Goal: Complete application form: Complete application form

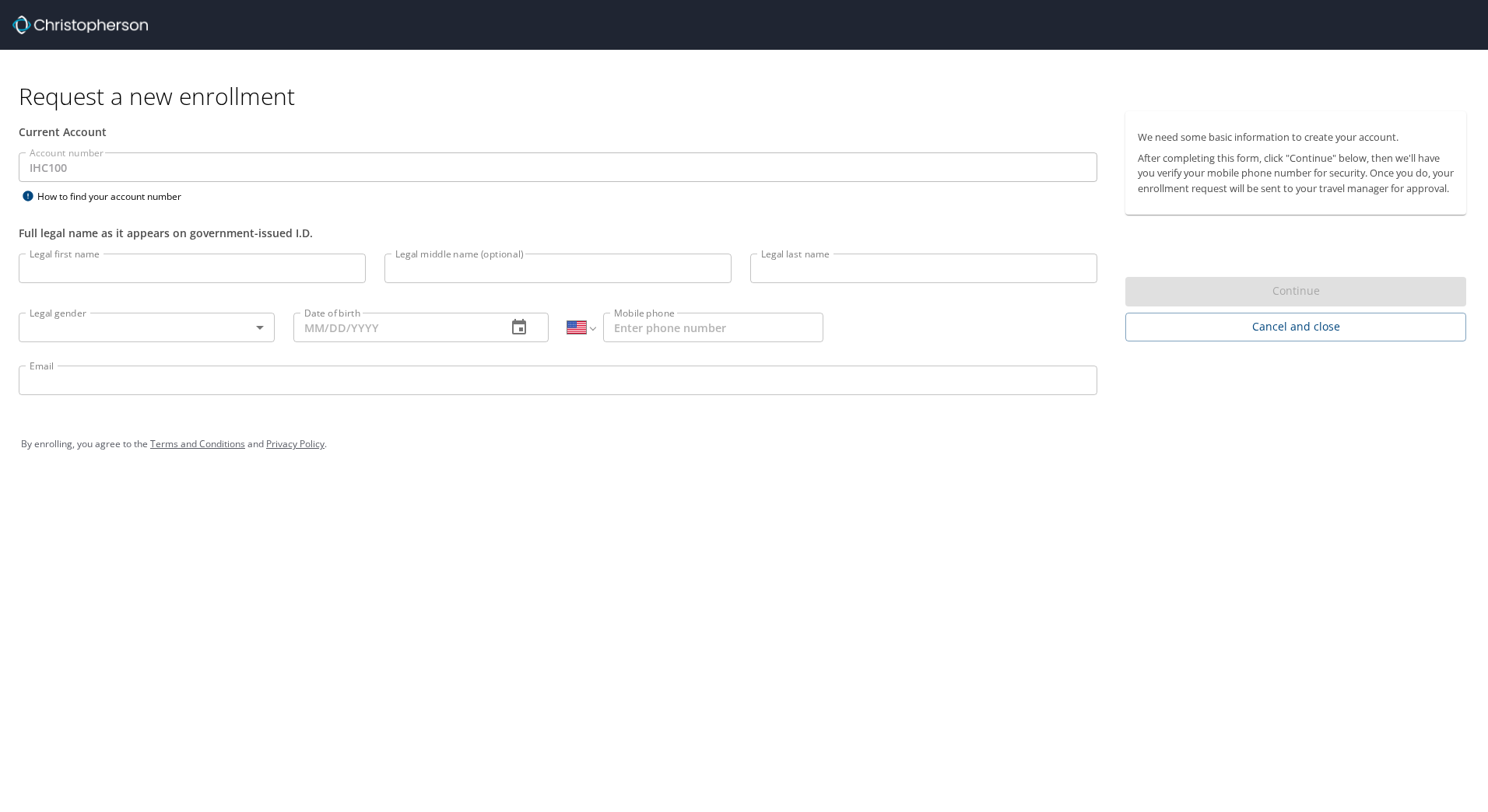
select select "US"
click at [210, 272] on input "Legal first name" at bounding box center [192, 268] width 347 height 29
type input "[PERSON_NAME]"
type input "Dal"
type input "[PERSON_NAME]"
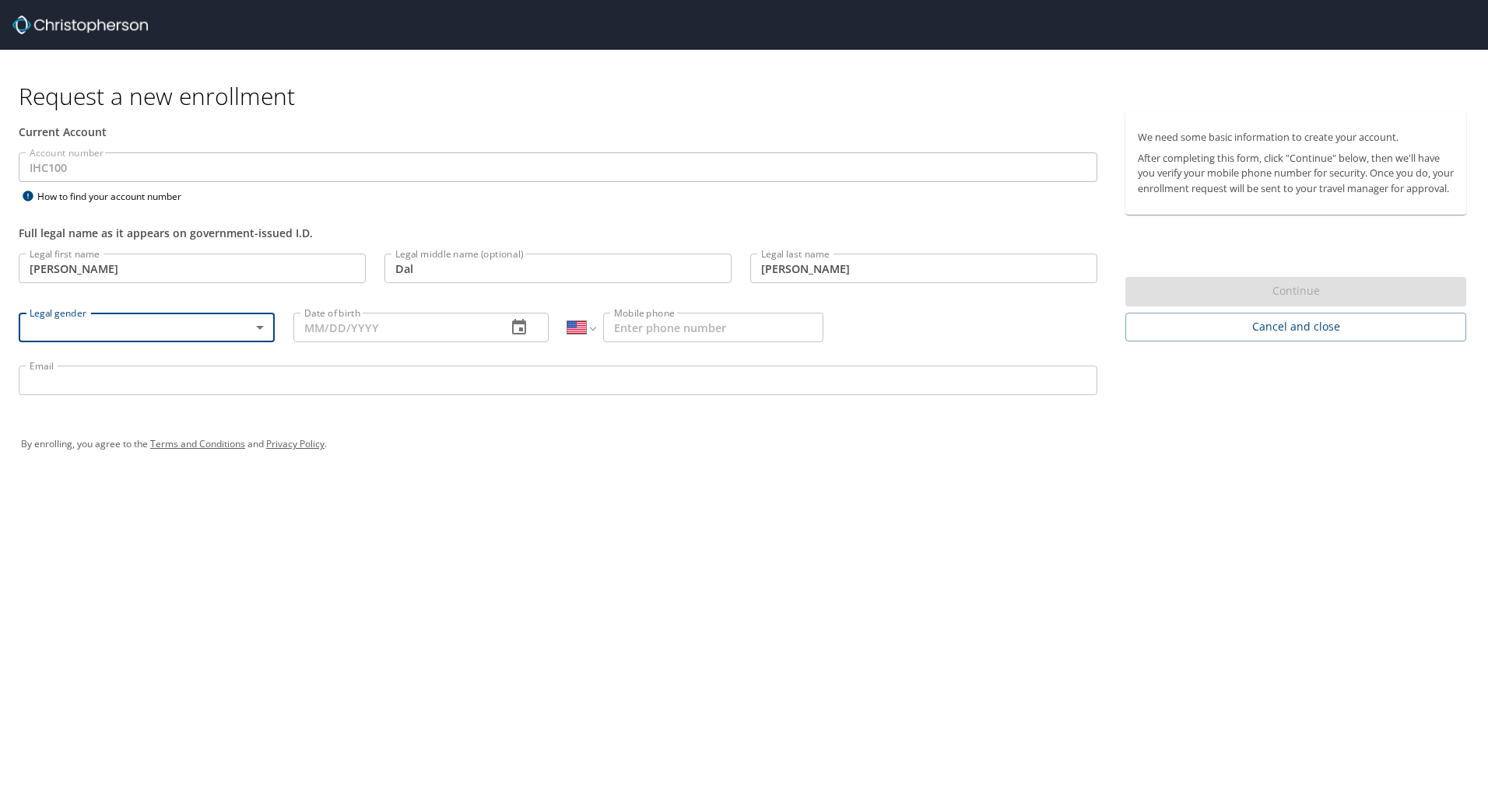
click at [234, 328] on body "Request a new enrollment Current Account Account number IHC100 Account number H…" at bounding box center [744, 406] width 1488 height 812
click at [124, 384] on li "[DEMOGRAPHIC_DATA]" at bounding box center [147, 382] width 256 height 28
type input "[DEMOGRAPHIC_DATA]"
click at [408, 332] on input "Date of birth" at bounding box center [394, 328] width 202 height 29
type input "[DATE]"
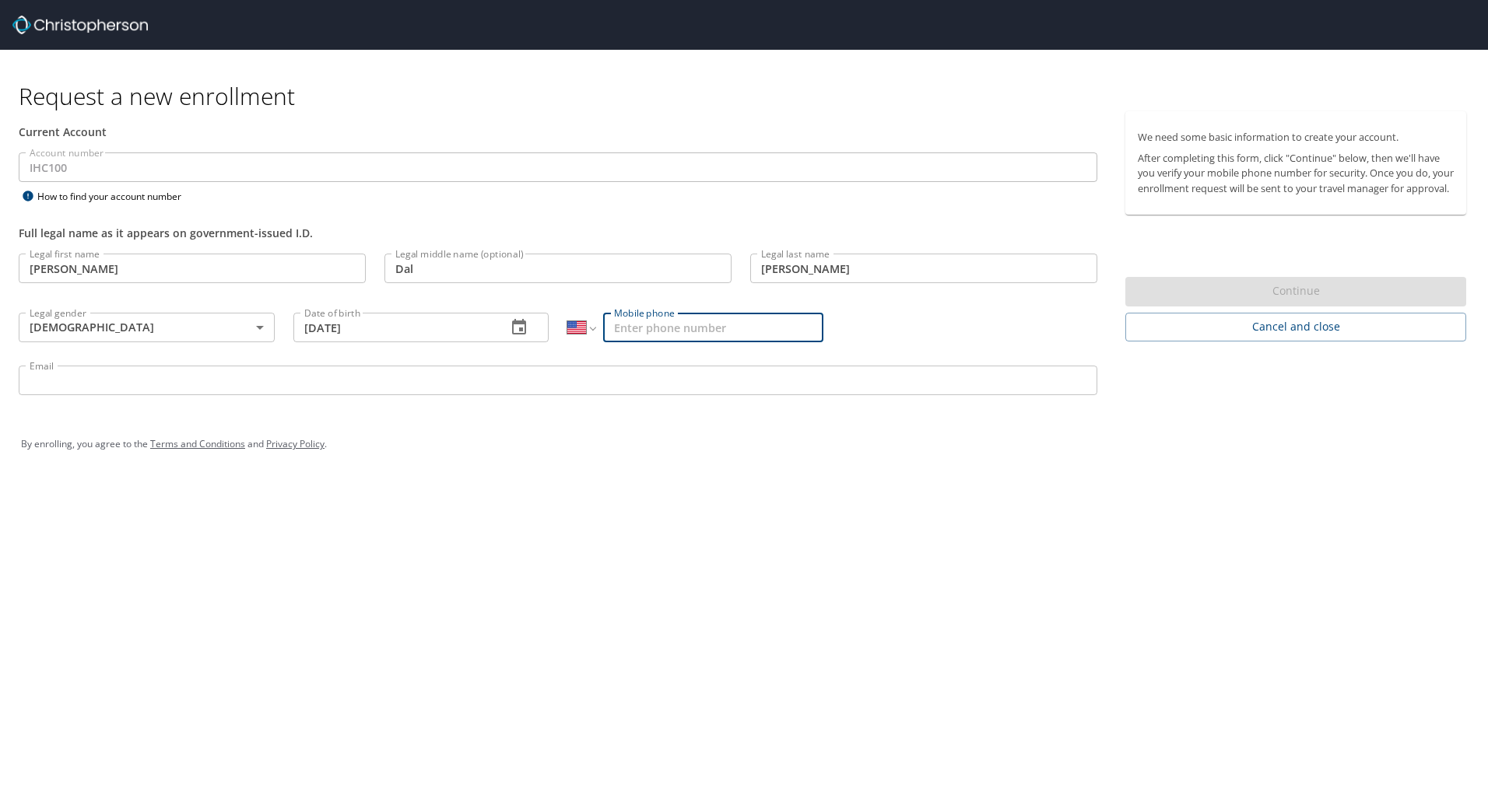
click at [672, 330] on input "Mobile phone" at bounding box center [713, 328] width 220 height 29
type input "[PHONE_NUMBER]"
click at [291, 376] on input "Email" at bounding box center [558, 380] width 1078 height 29
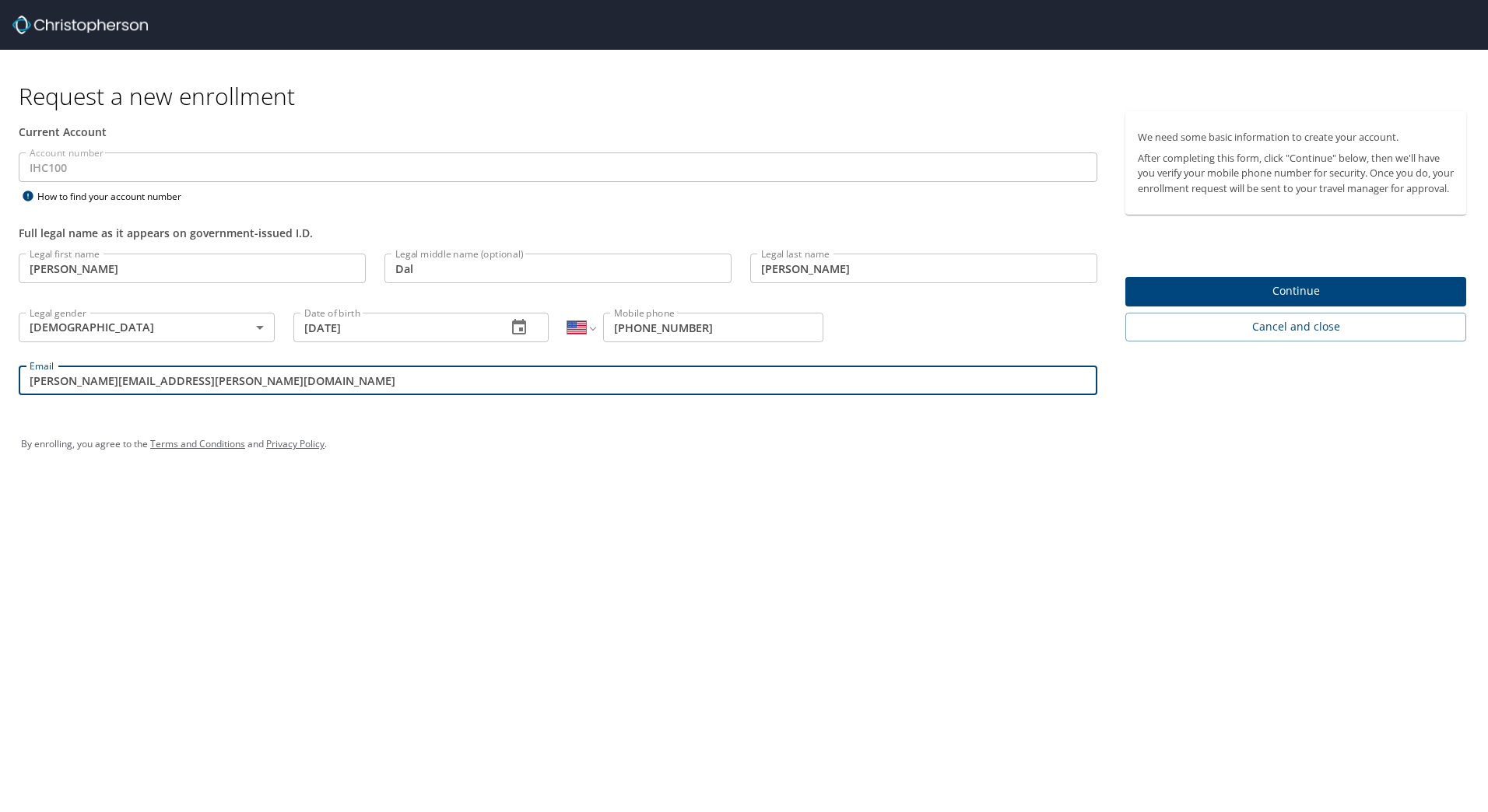
type input "[PERSON_NAME][EMAIL_ADDRESS][PERSON_NAME][DOMAIN_NAME]"
click at [1226, 301] on span "Continue" at bounding box center [1296, 291] width 316 height 20
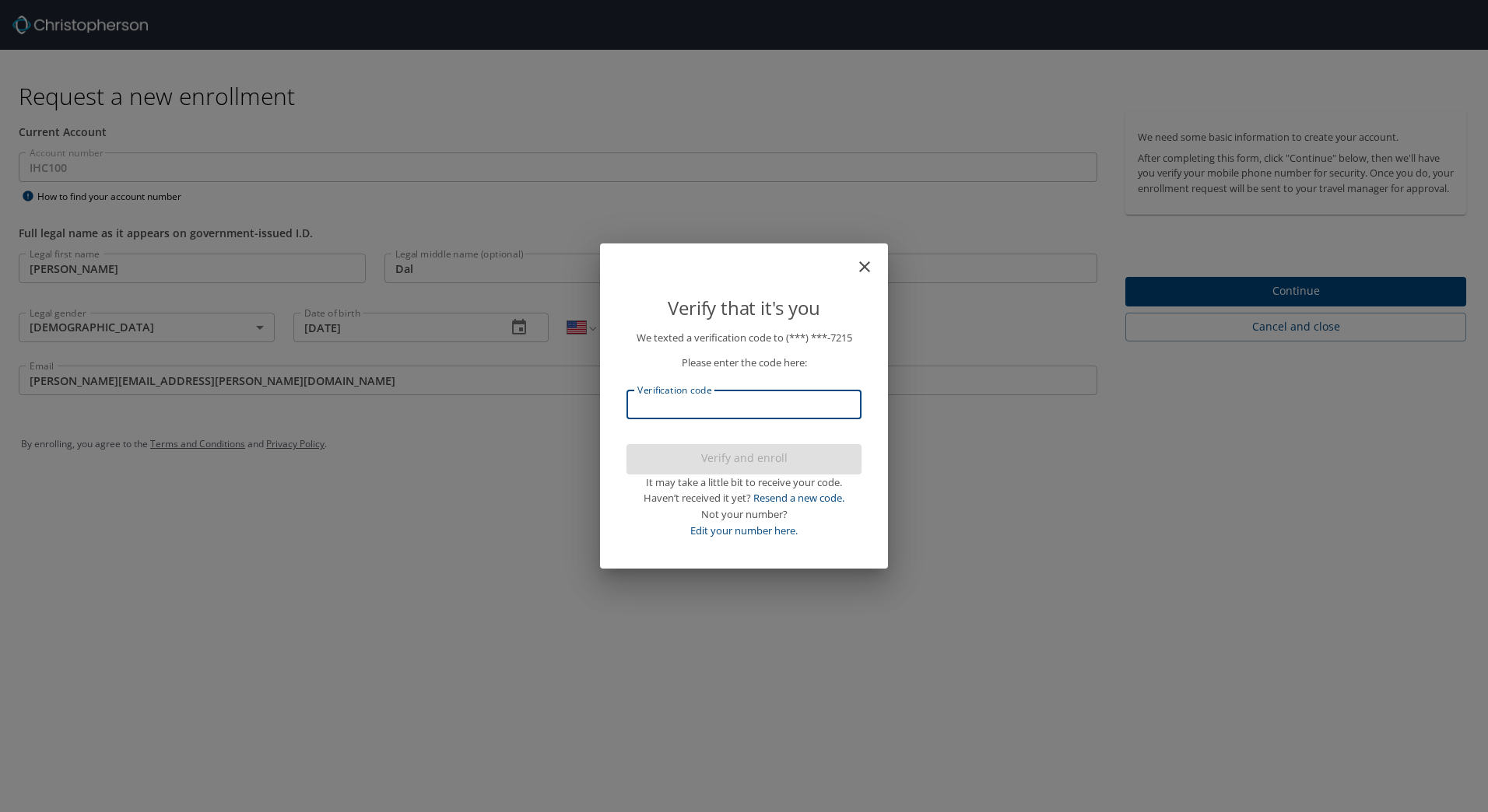
click at [724, 415] on input "Verification code" at bounding box center [744, 404] width 235 height 29
type input "387535"
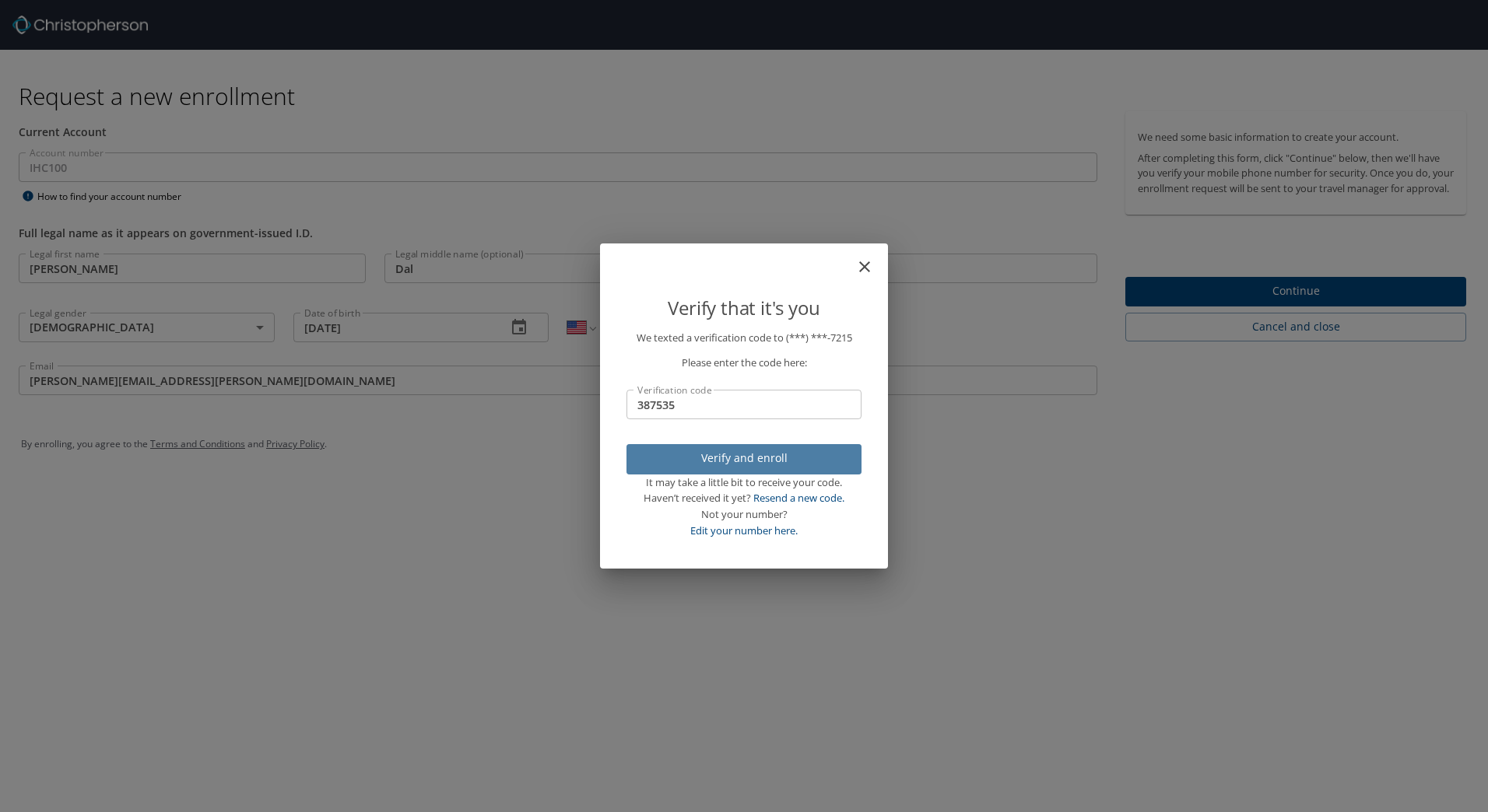
click at [724, 471] on button "Verify and enroll" at bounding box center [744, 459] width 235 height 30
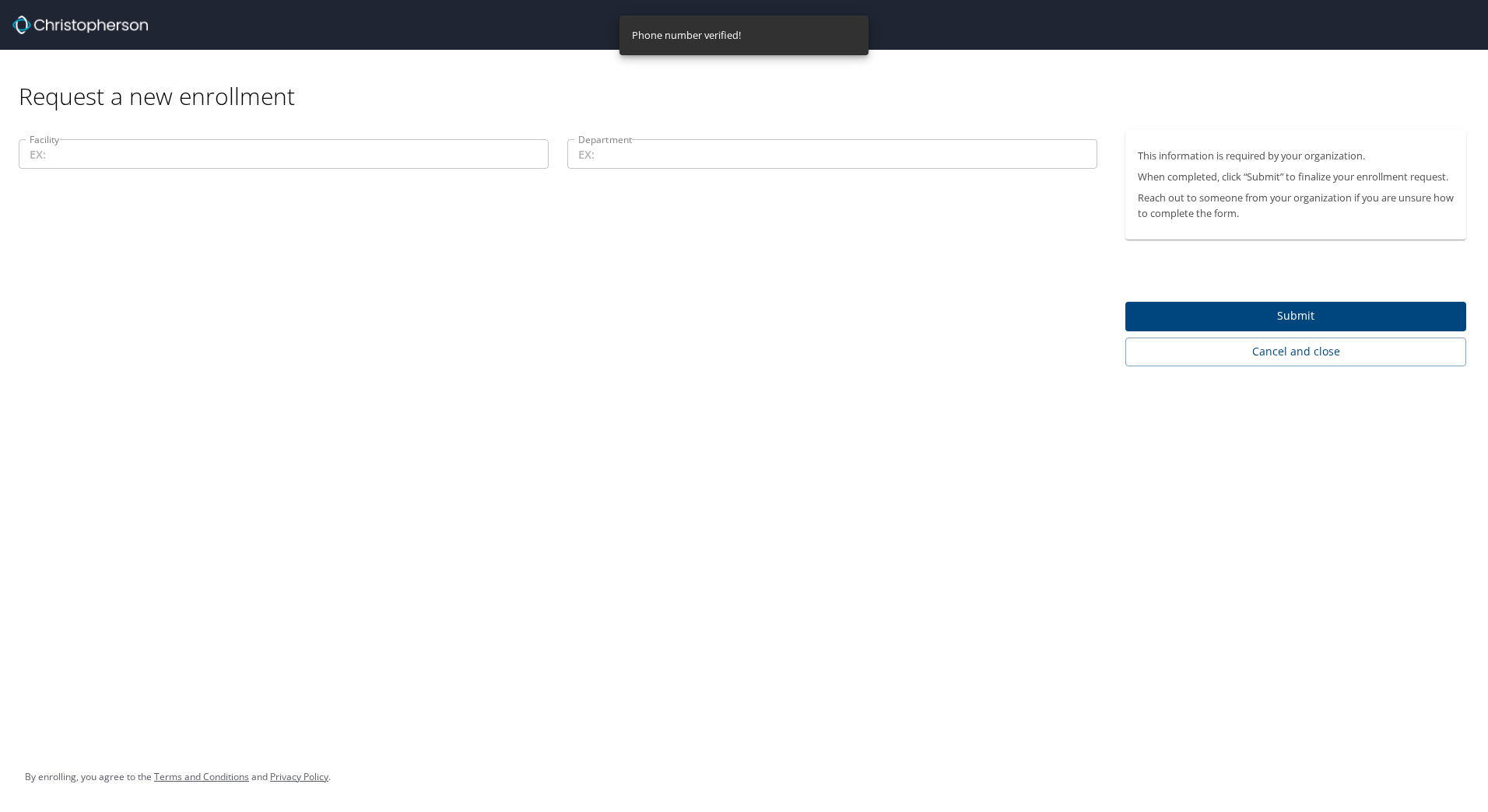
click at [173, 159] on input "Facility" at bounding box center [284, 154] width 530 height 29
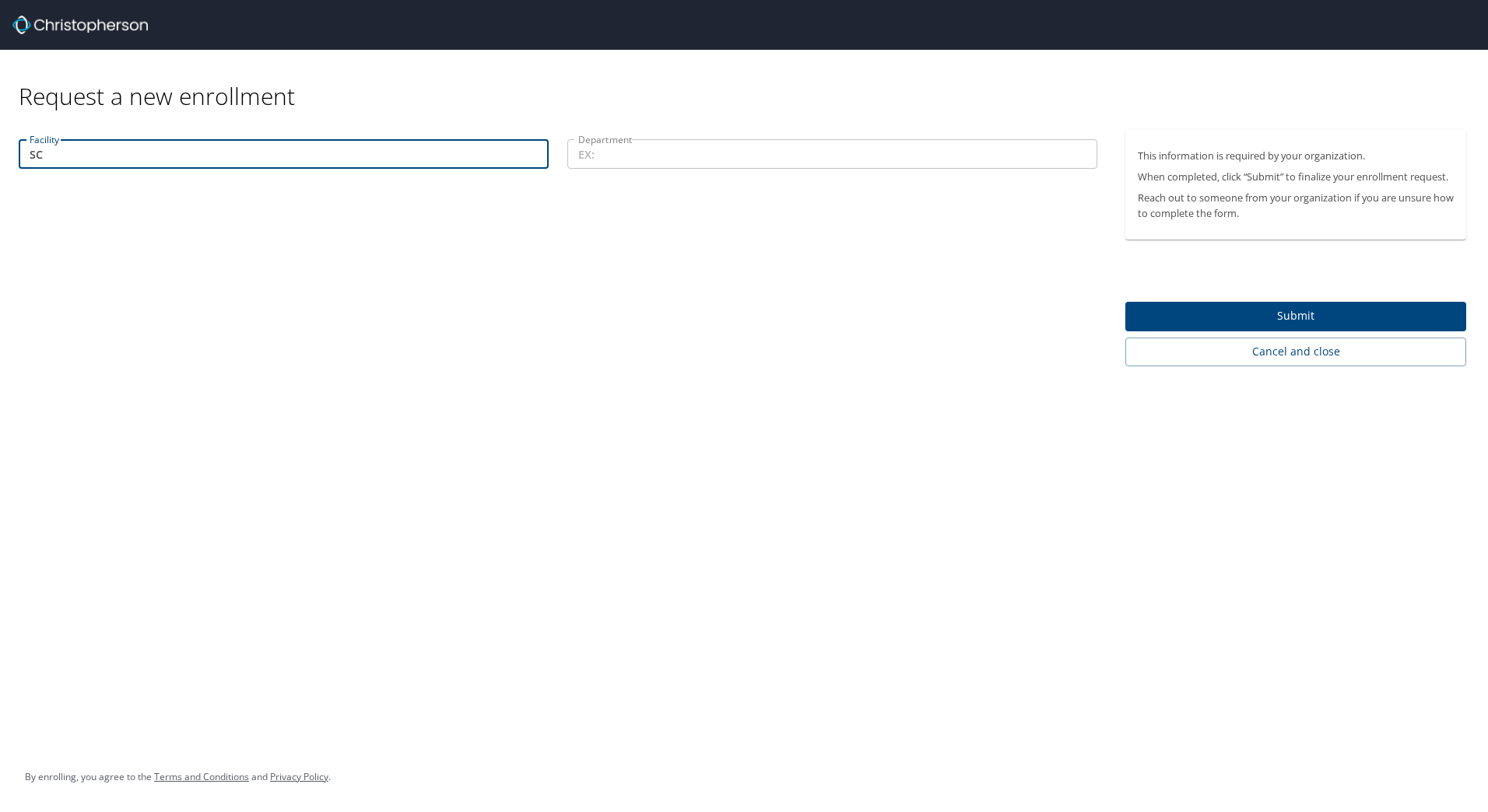
type input "S"
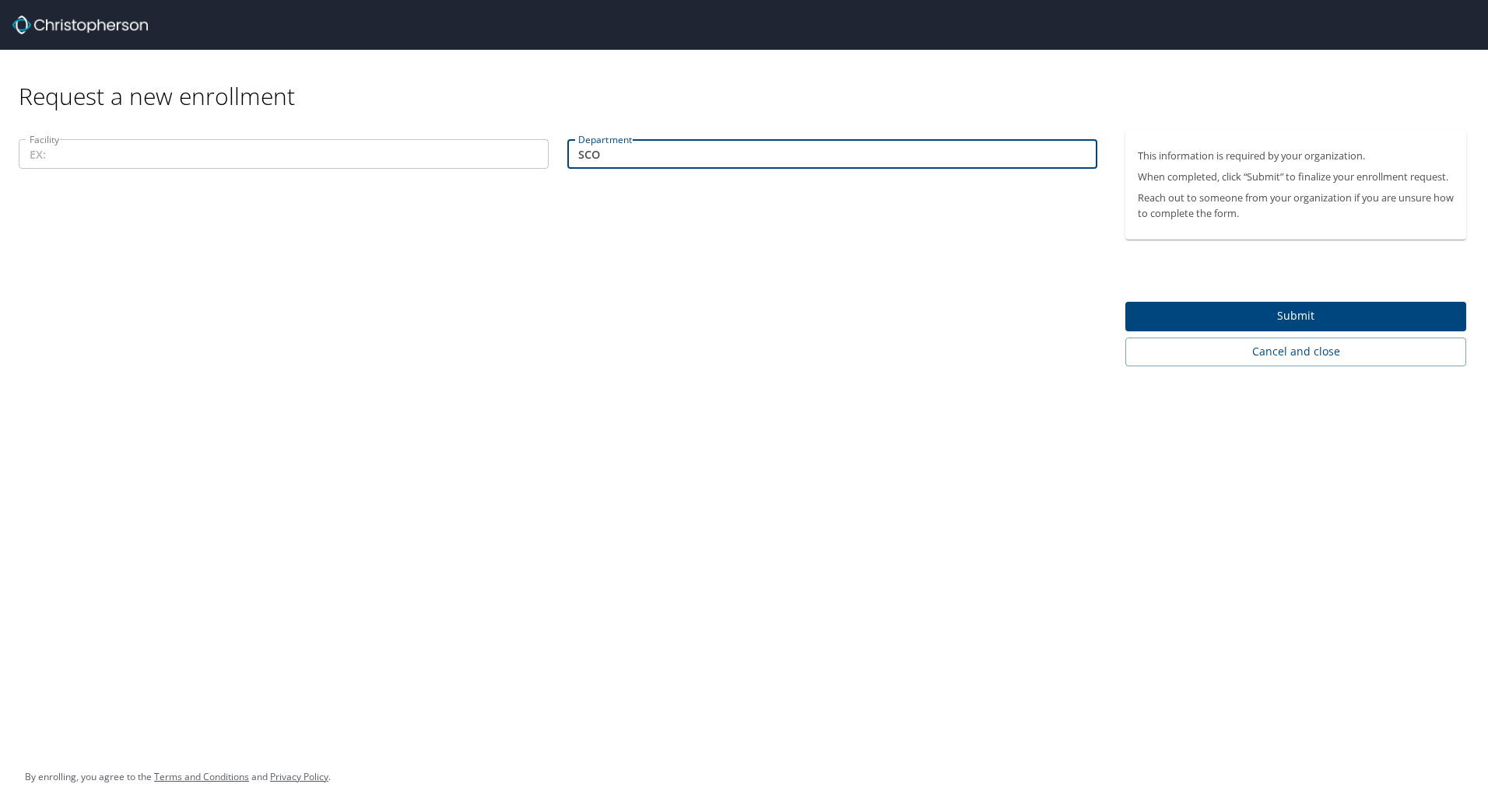
type input "SCO"
click at [1226, 311] on span "Submit" at bounding box center [1296, 316] width 316 height 20
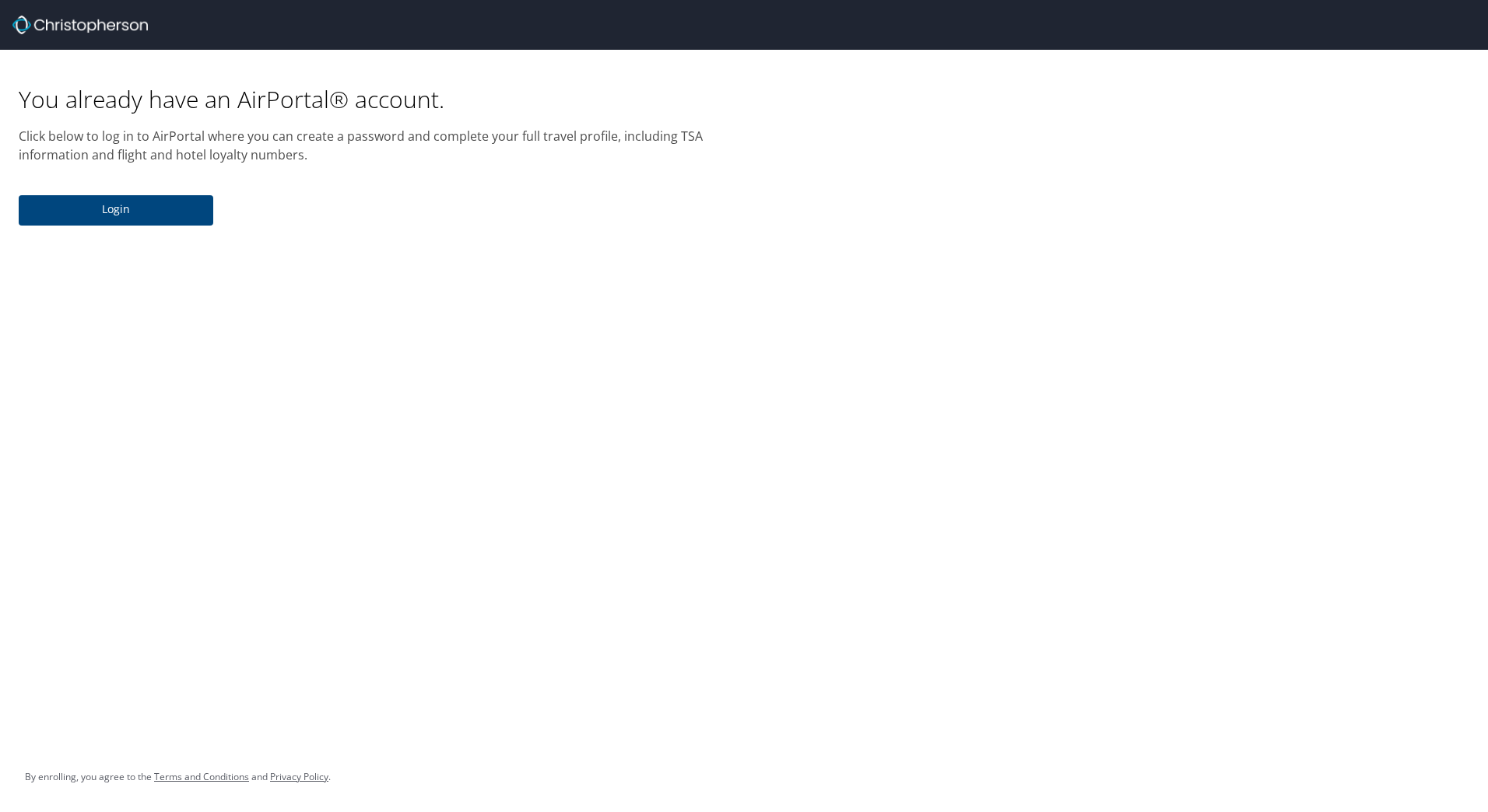
click at [92, 207] on span "Login" at bounding box center [116, 209] width 170 height 20
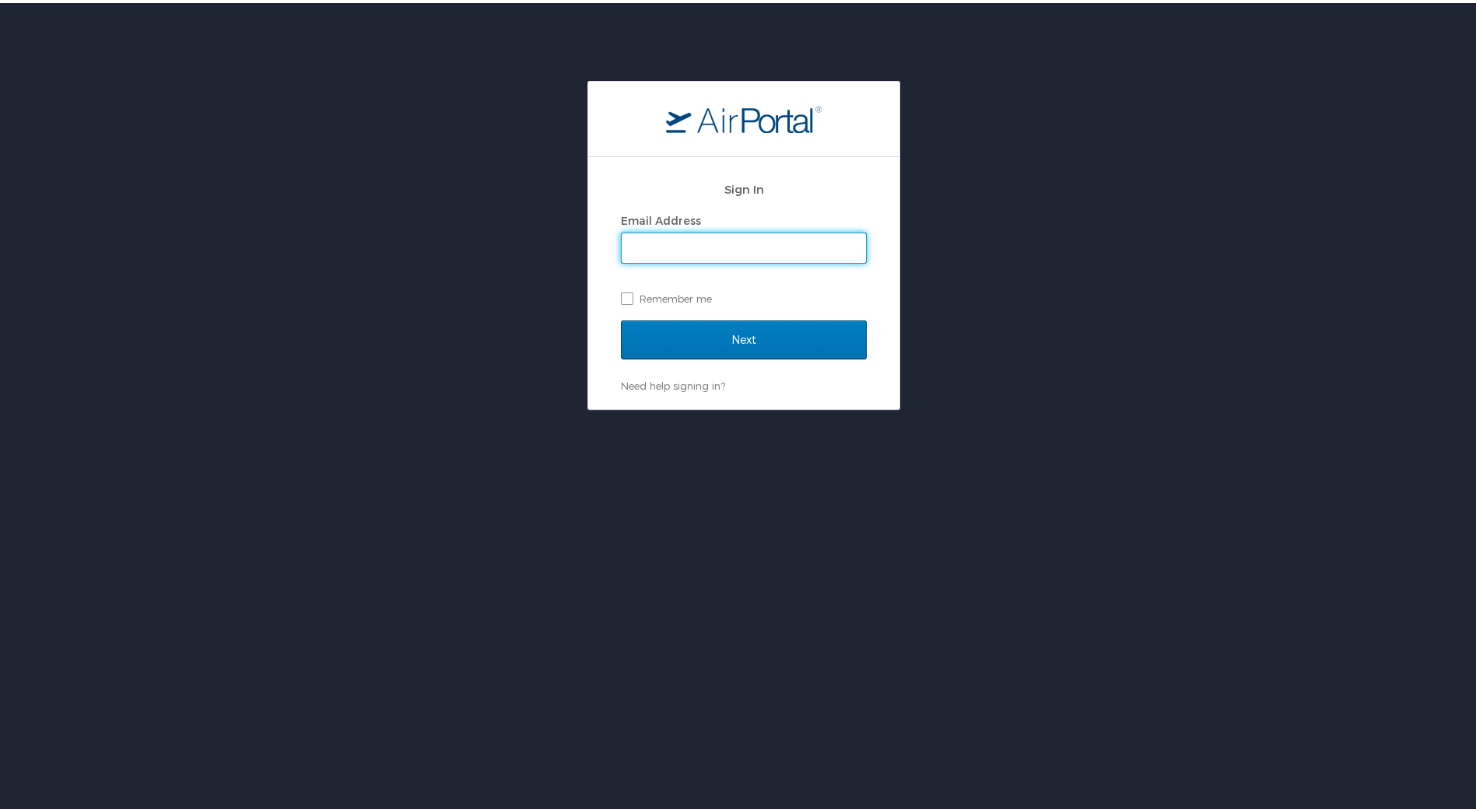
click at [667, 238] on input "Email Address" at bounding box center [743, 245] width 244 height 29
type input "[PERSON_NAME][EMAIL_ADDRESS][PERSON_NAME][DOMAIN_NAME]"
click at [621, 300] on label "Remember me" at bounding box center [743, 295] width 246 height 23
click at [621, 300] on input "Remember me" at bounding box center [626, 295] width 10 height 10
checkbox input "true"
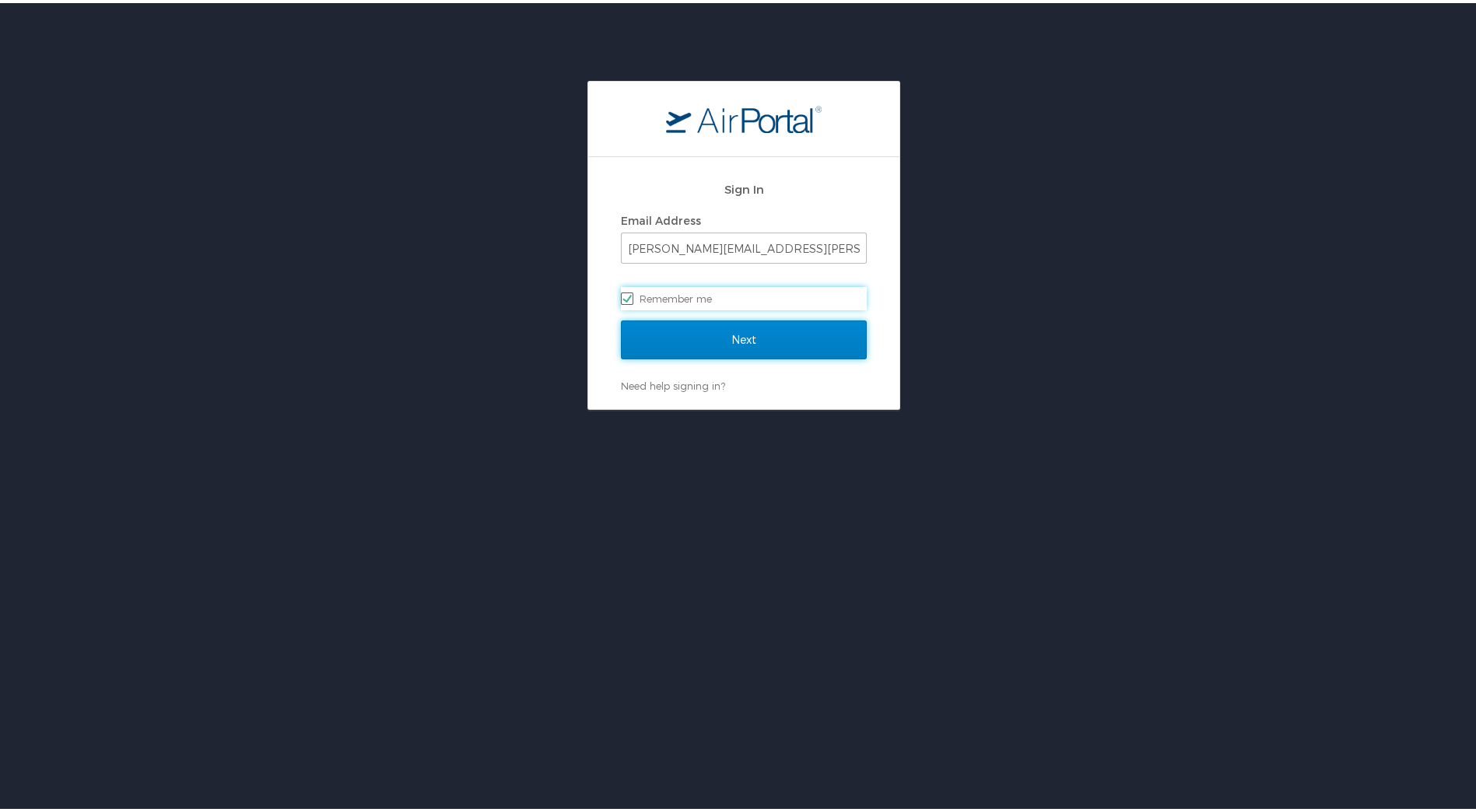
click at [680, 344] on input "Next" at bounding box center [743, 336] width 246 height 39
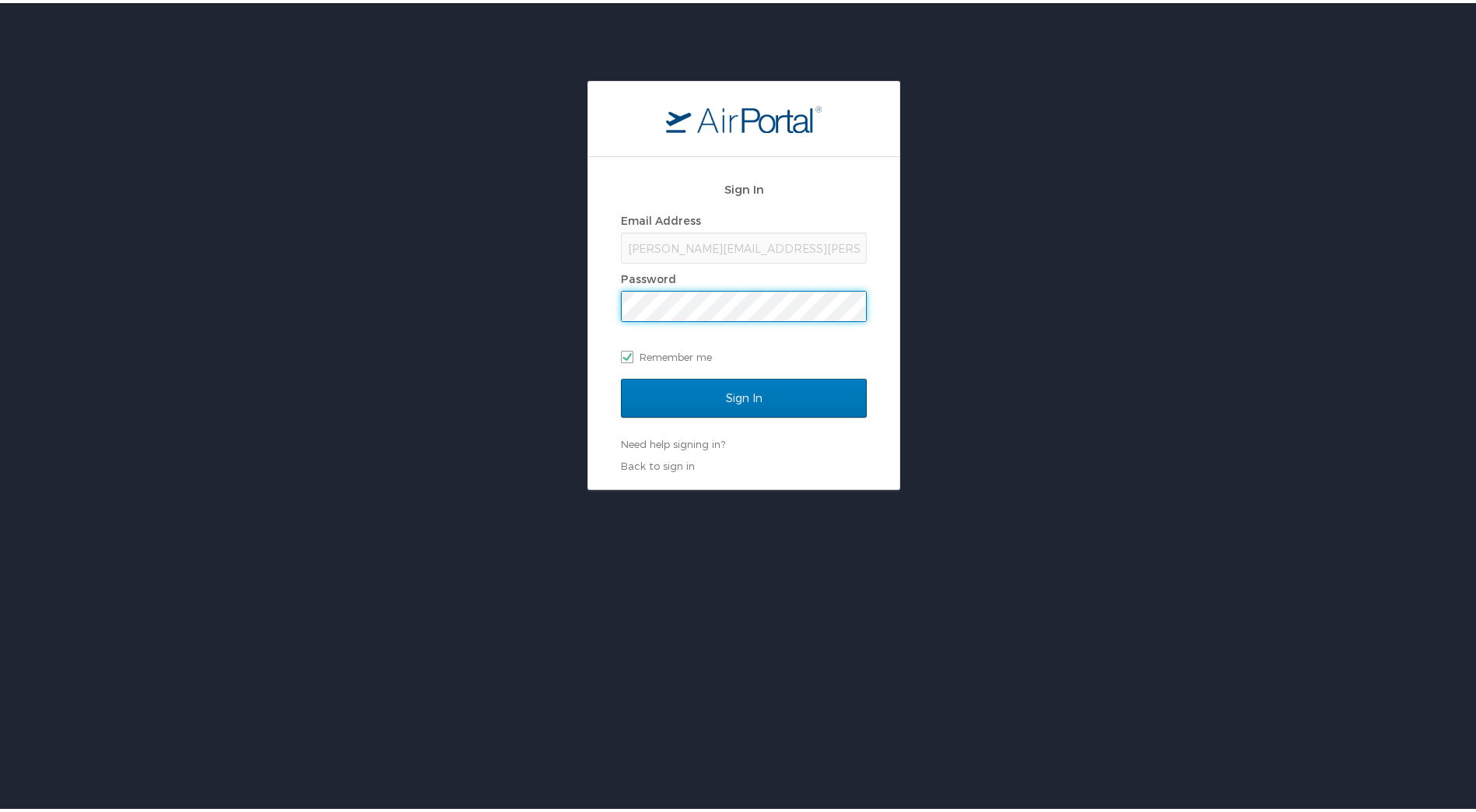
click at [621, 376] on input "Sign In" at bounding box center [743, 395] width 246 height 39
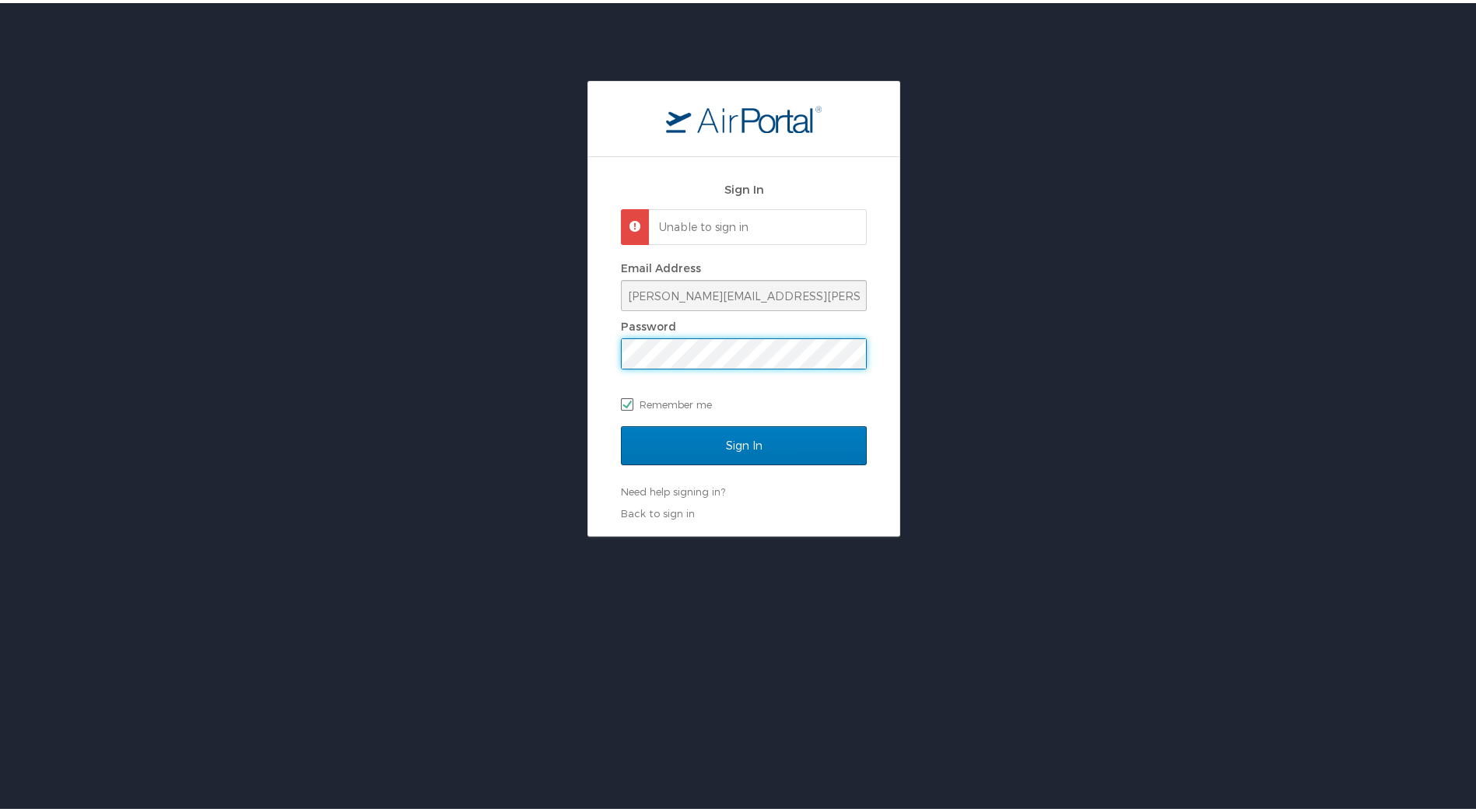
click at [652, 422] on div "Sign In Unable to sign in Email Address [PERSON_NAME][EMAIL_ADDRESS][PERSON_NAM…" at bounding box center [743, 297] width 246 height 254
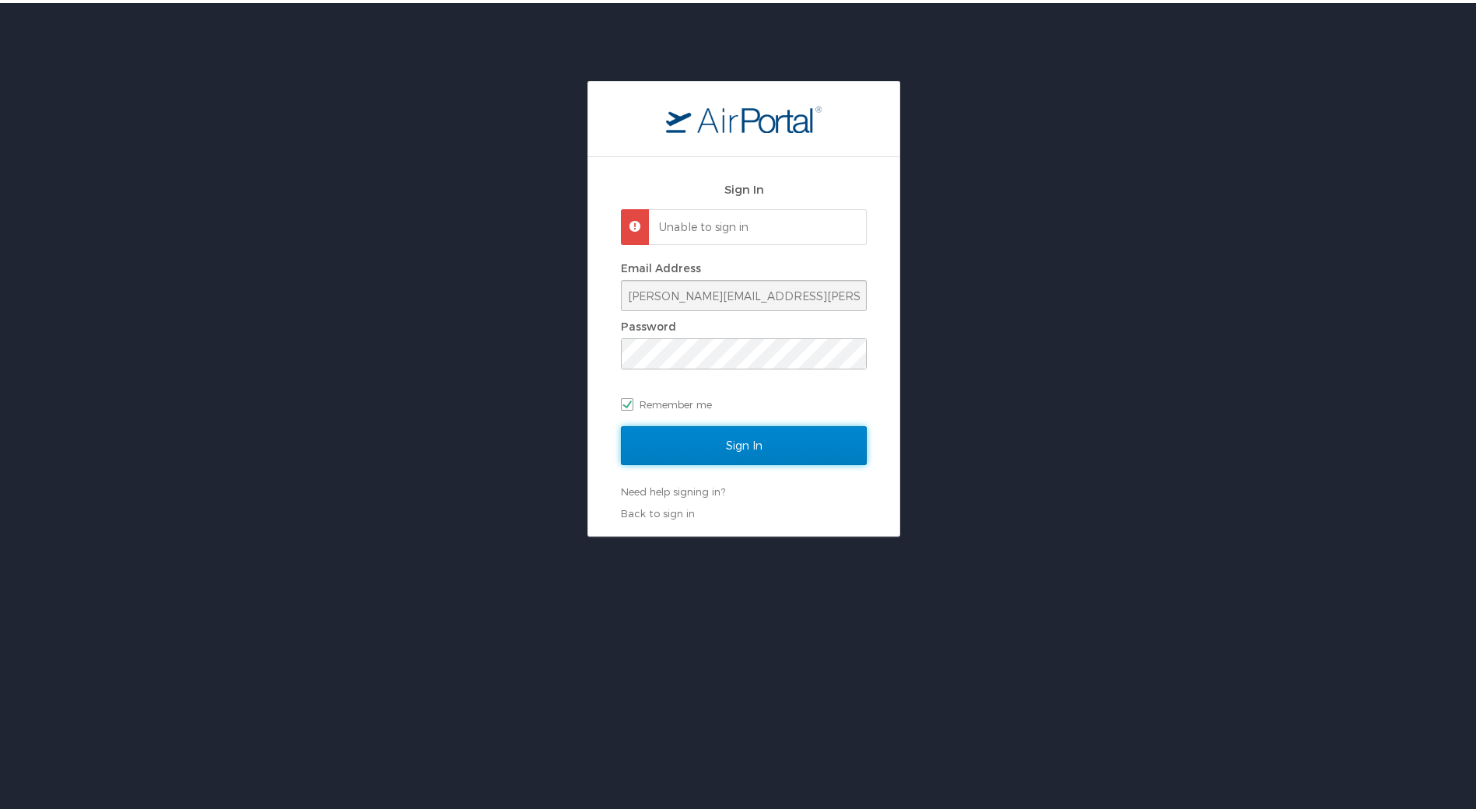
click at [666, 434] on input "Sign In" at bounding box center [743, 442] width 246 height 39
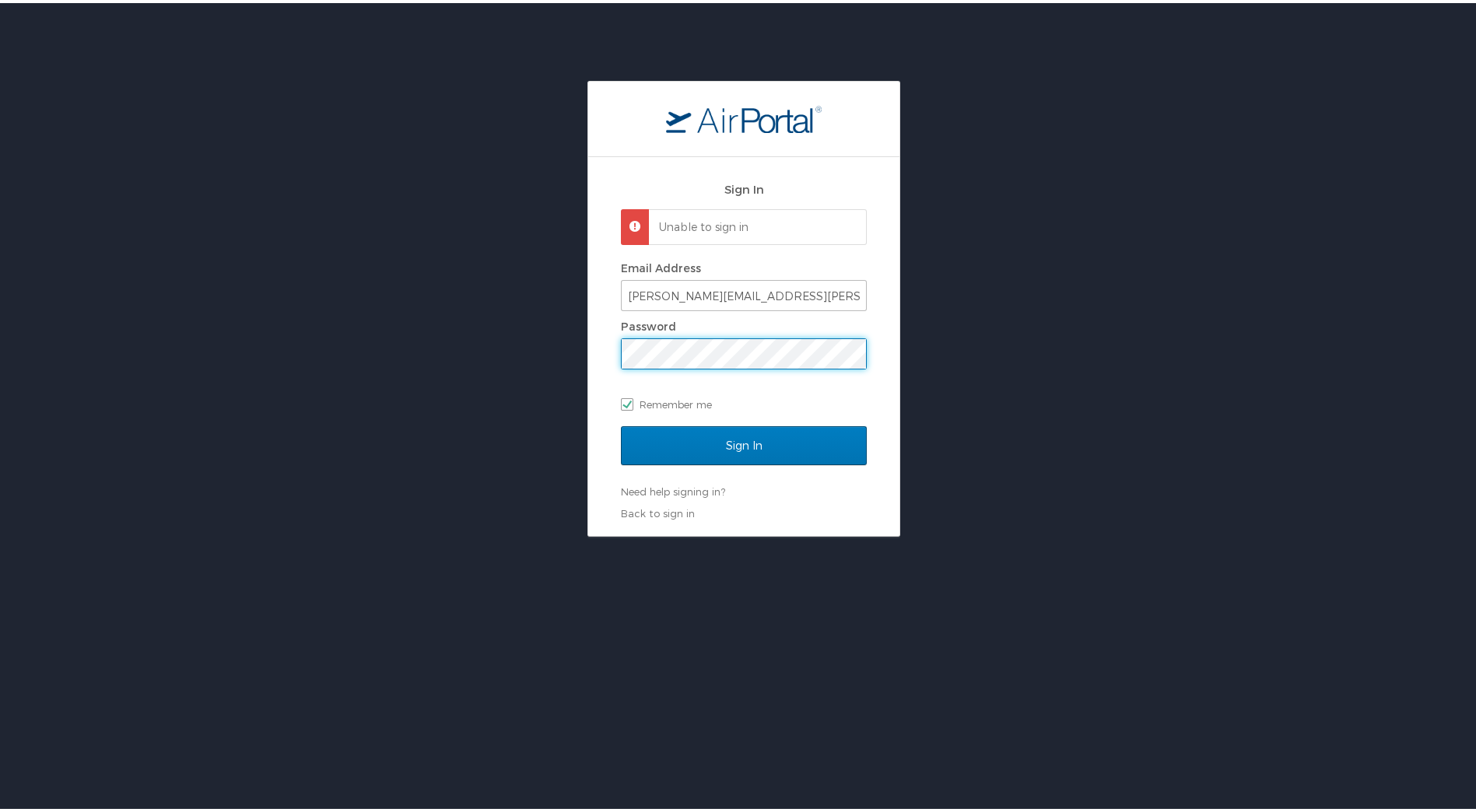
click at [621, 423] on input "Sign In" at bounding box center [743, 442] width 246 height 39
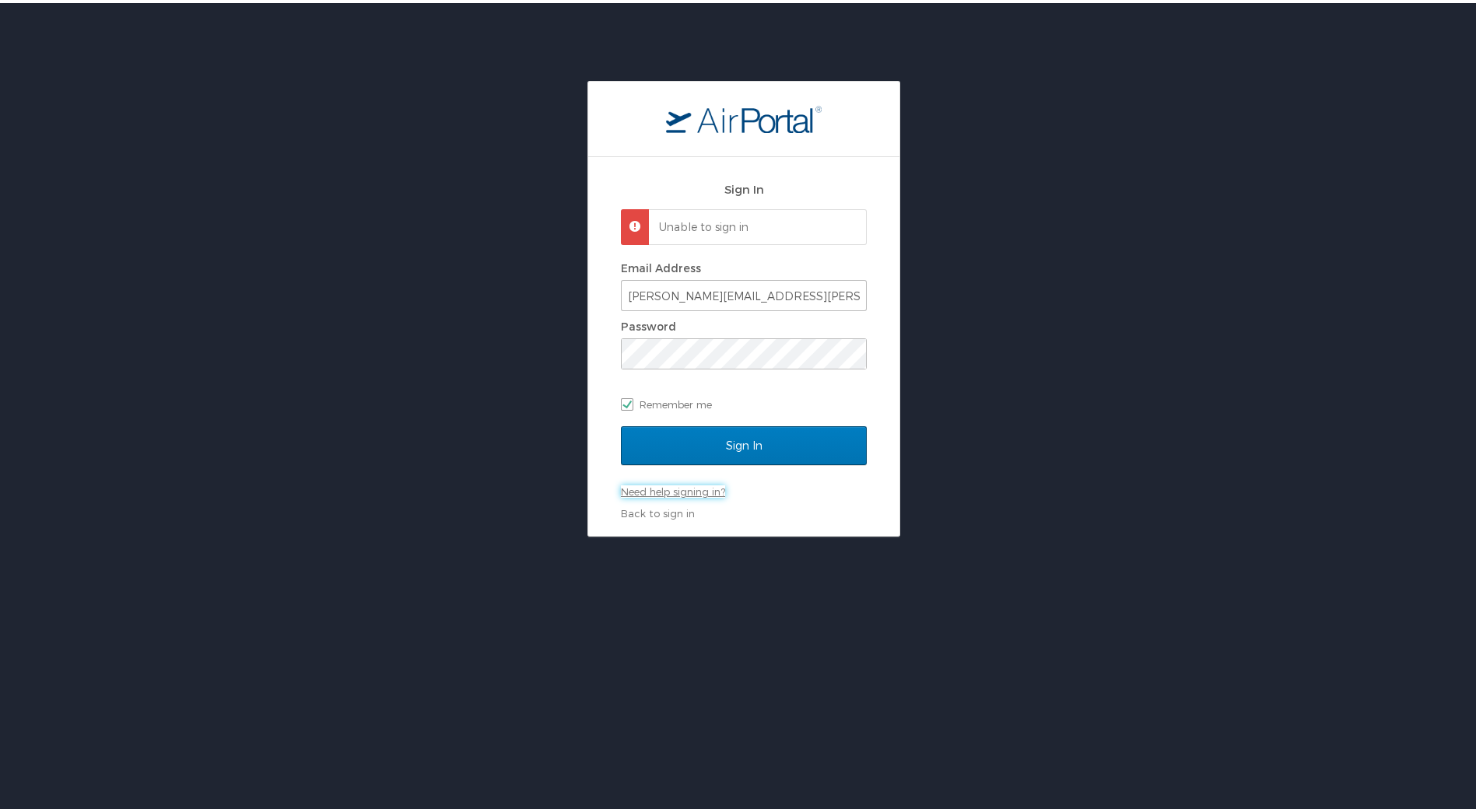
click at [666, 487] on link "Need help signing in?" at bounding box center [672, 489] width 104 height 12
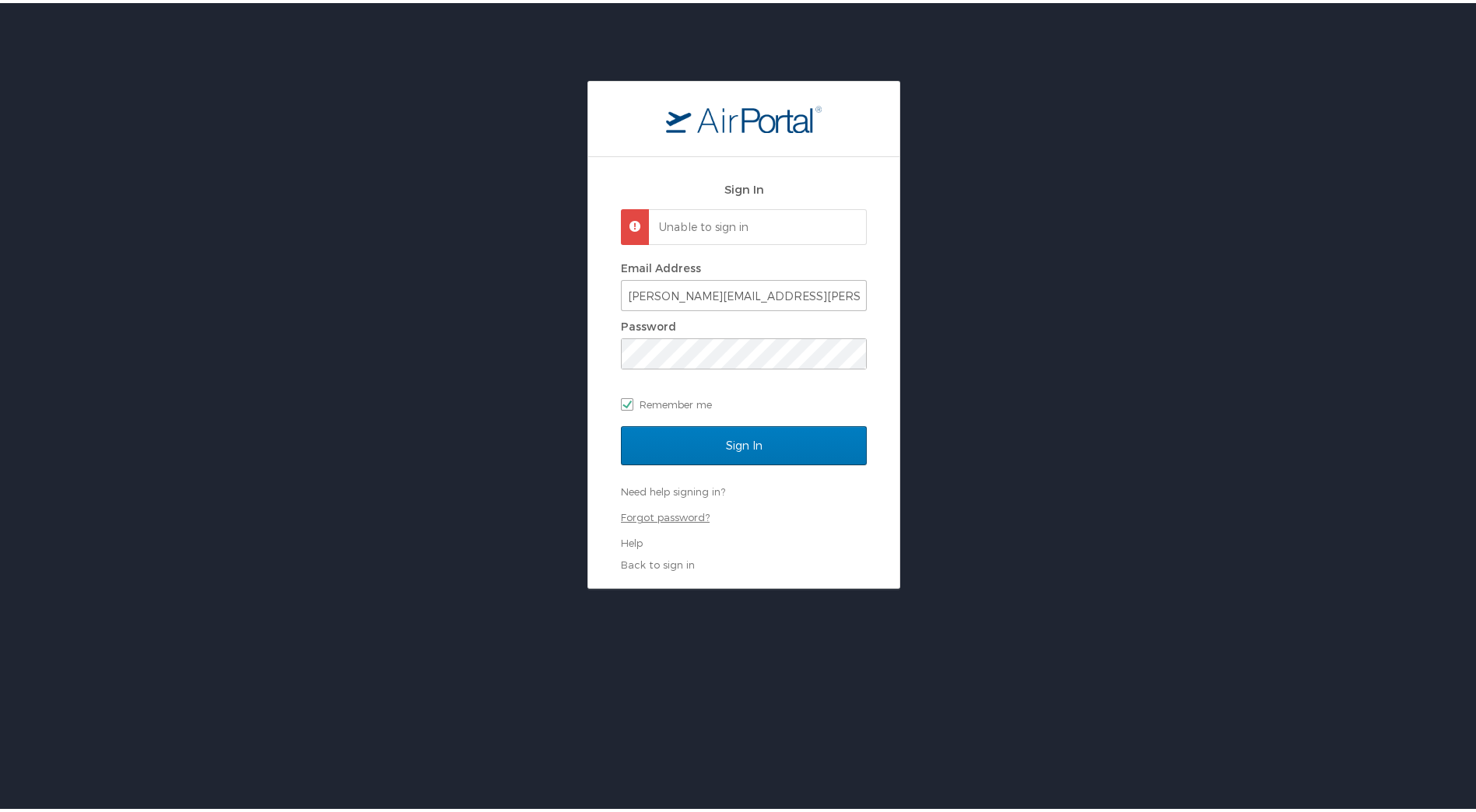
click at [669, 511] on link "Forgot password?" at bounding box center [665, 514] width 89 height 12
